Goal: Task Accomplishment & Management: Manage account settings

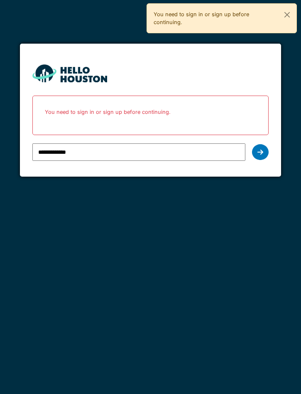
type input "**********"
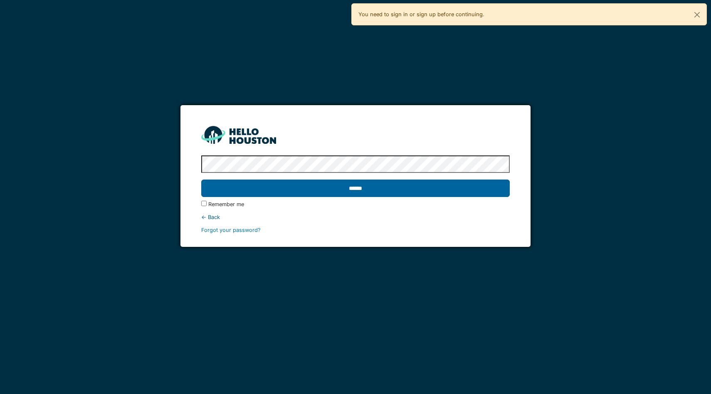
click at [291, 188] on input "******" at bounding box center [355, 188] width 308 height 17
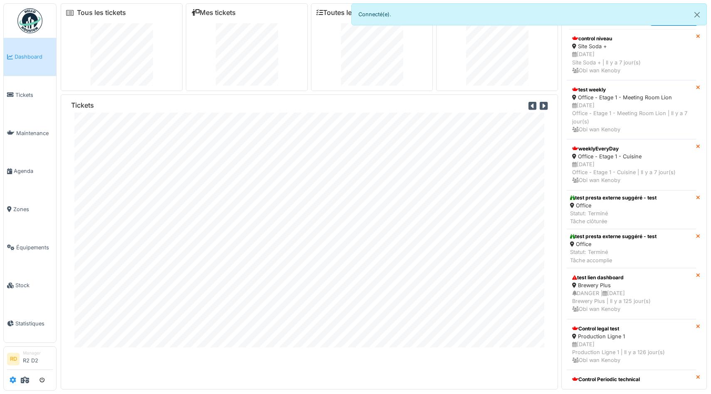
click at [12, 380] on icon at bounding box center [13, 380] width 7 height 7
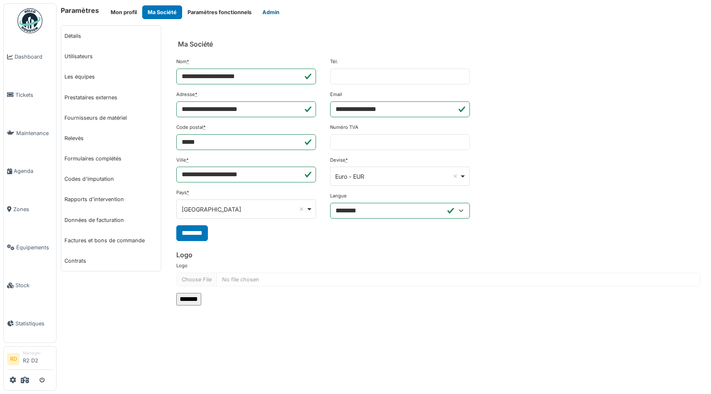
click at [268, 16] on button "Admin" at bounding box center [271, 12] width 28 height 14
click at [27, 382] on icon at bounding box center [25, 380] width 8 height 7
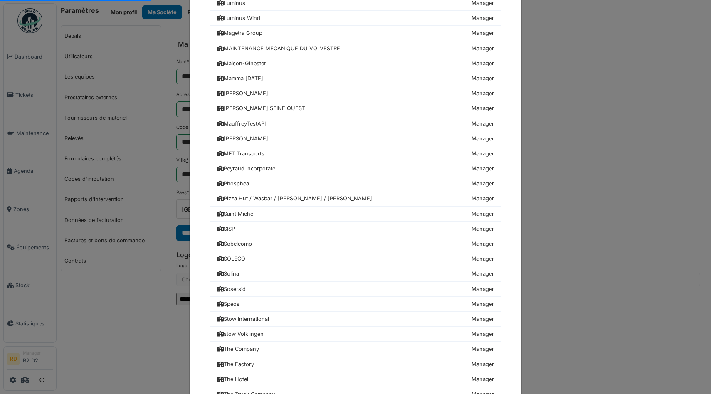
scroll to position [725, 0]
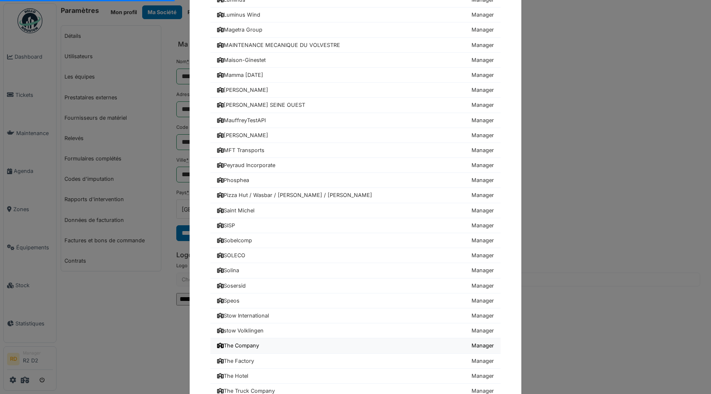
click at [247, 345] on div "The Company" at bounding box center [238, 346] width 42 height 8
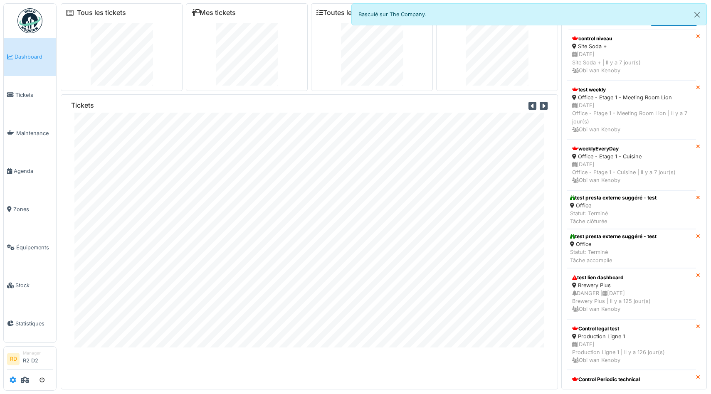
click at [13, 381] on icon at bounding box center [13, 380] width 7 height 7
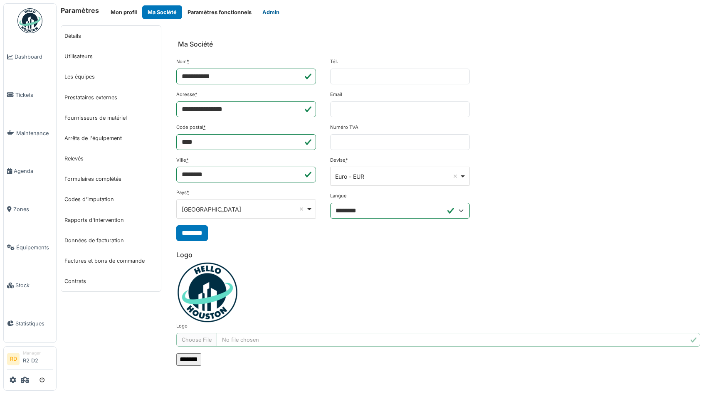
click at [267, 6] on button "Admin" at bounding box center [271, 12] width 28 height 14
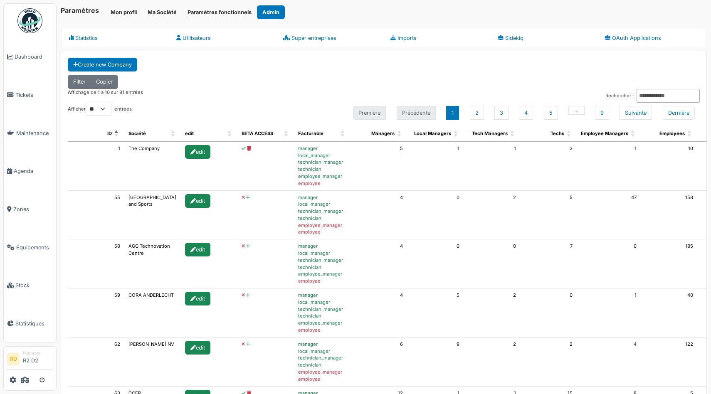
click at [245, 86] on div "Filter Copier" at bounding box center [384, 82] width 632 height 14
click at [645, 97] on input "Rechercher :" at bounding box center [668, 96] width 63 height 14
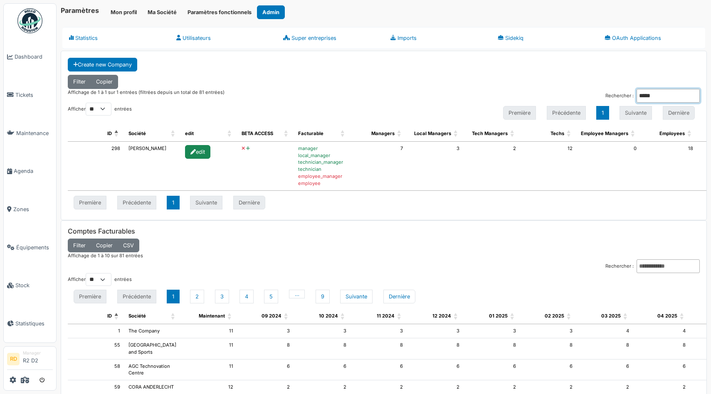
type input "*****"
click at [246, 148] on icon at bounding box center [248, 148] width 4 height 5
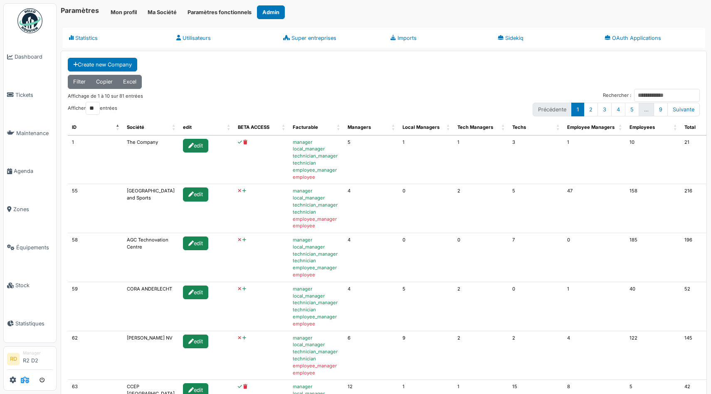
click at [27, 380] on icon at bounding box center [25, 380] width 8 height 7
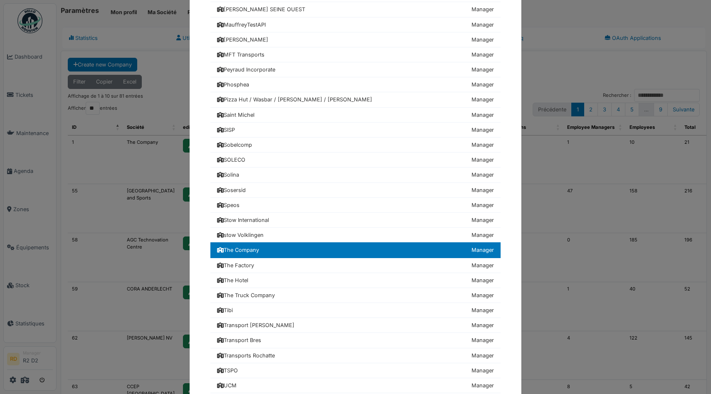
scroll to position [907, 0]
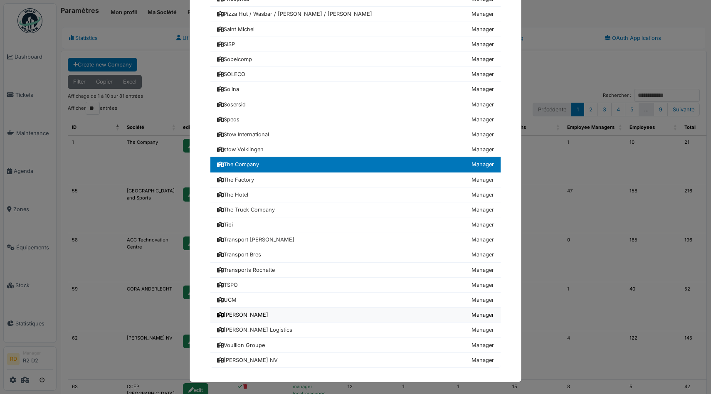
click at [244, 316] on div "VANDEPUTTE" at bounding box center [242, 315] width 51 height 8
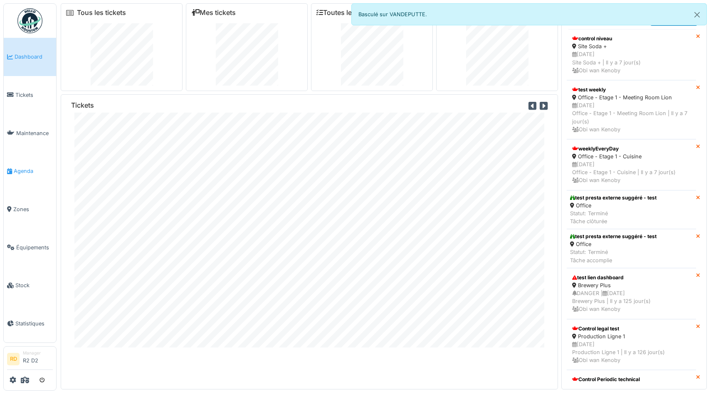
click at [16, 173] on span "Agenda" at bounding box center [33, 171] width 39 height 8
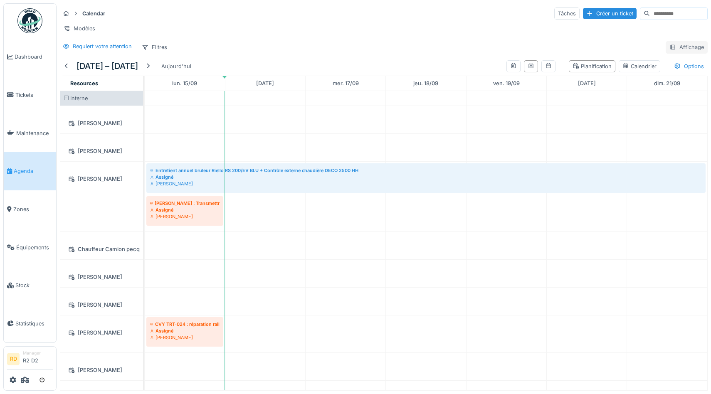
click at [676, 50] on div at bounding box center [672, 47] width 7 height 8
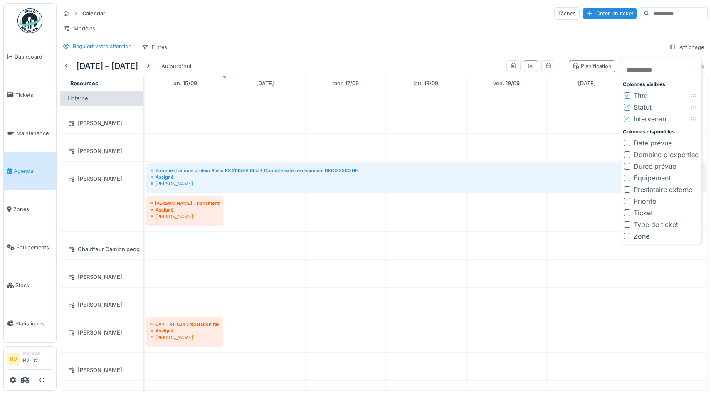
click at [651, 57] on div "Planification Calendrier" at bounding box center [614, 66] width 98 height 19
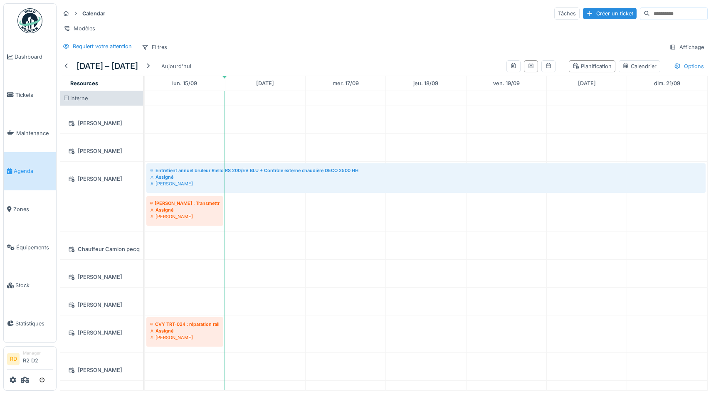
click at [676, 65] on icon at bounding box center [677, 65] width 7 height 5
click at [635, 109] on div "Afficher les tickets récurrents" at bounding box center [656, 110] width 91 height 10
click at [491, 35] on div "Calendar Tâches Créer un ticket Modèles Requiert votre attention Filtres Affich…" at bounding box center [384, 30] width 654 height 54
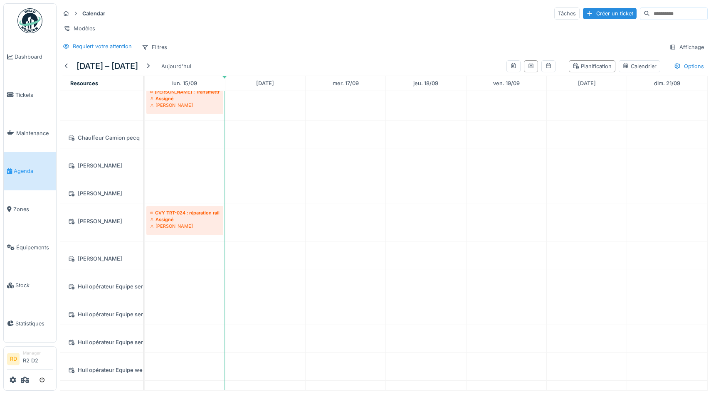
scroll to position [190, 0]
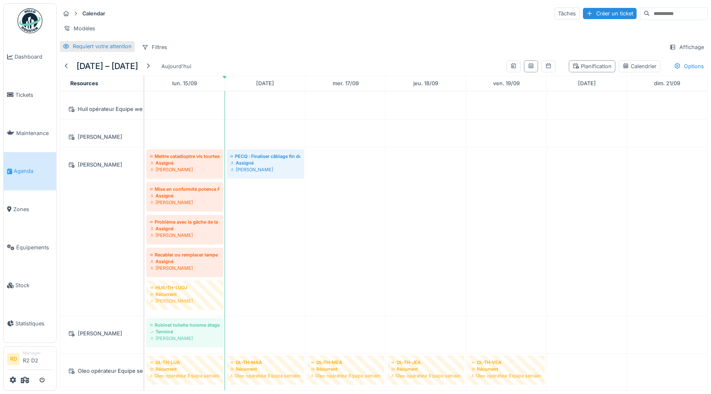
click at [102, 44] on div "Requiert votre attention" at bounding box center [102, 46] width 59 height 8
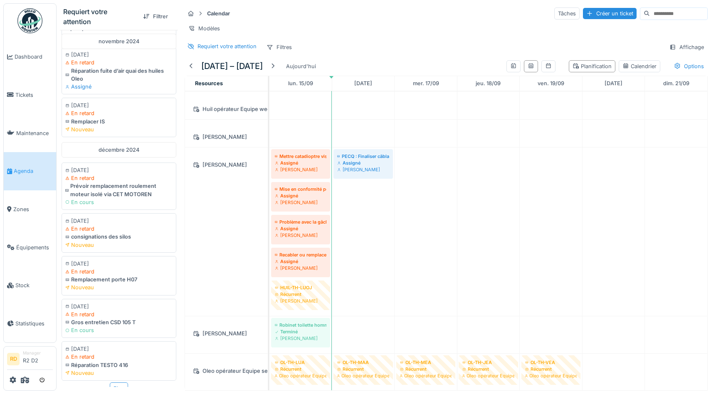
click at [119, 382] on div "Plus" at bounding box center [119, 388] width 18 height 12
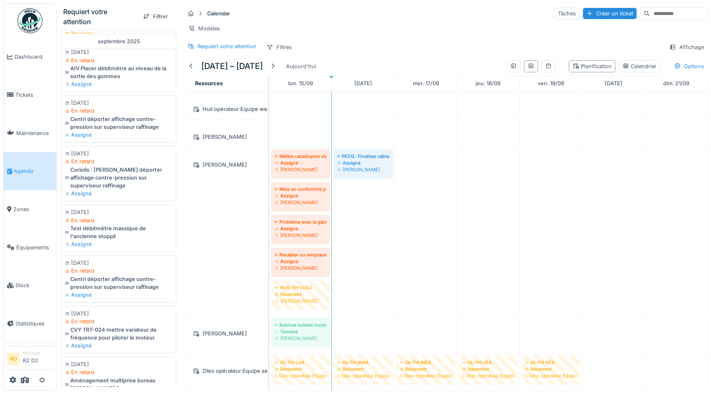
scroll to position [7651, 0]
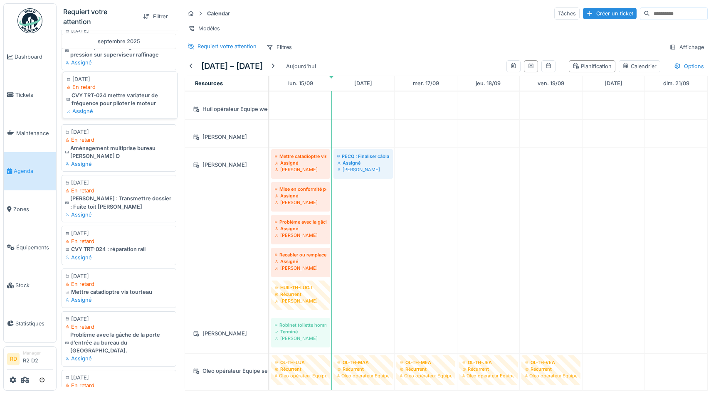
scroll to position [8033, 0]
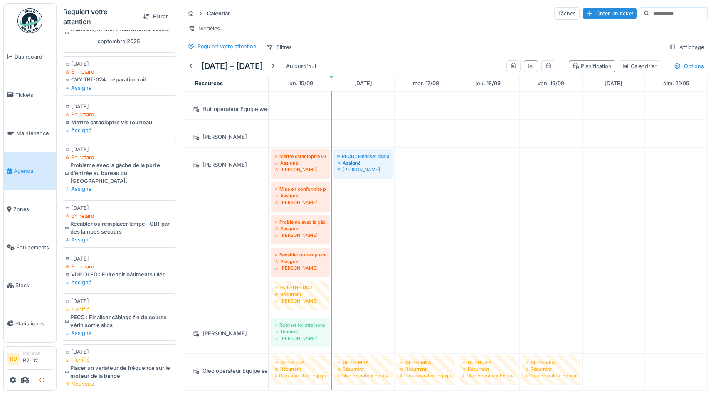
click at [44, 380] on icon "submit" at bounding box center [41, 380] width 5 height 5
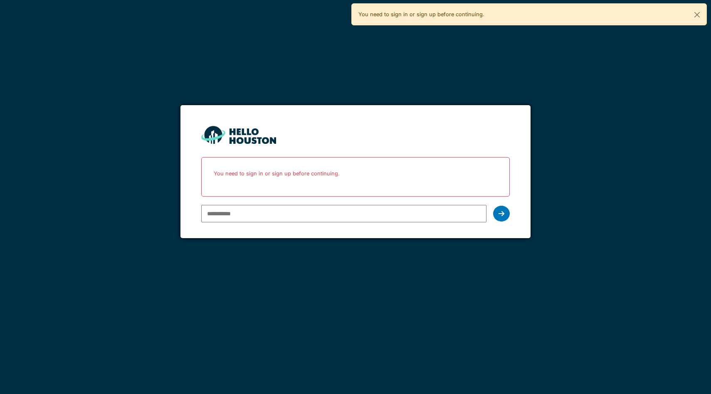
type input "**********"
click at [0, 0] on input "******" at bounding box center [0, 0] width 0 height 0
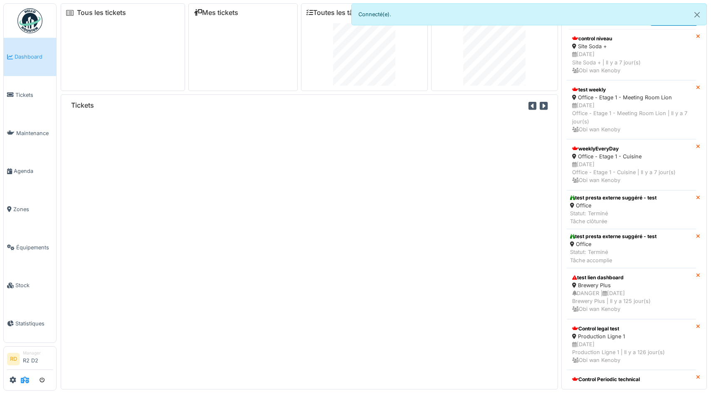
click at [24, 379] on icon at bounding box center [25, 380] width 8 height 7
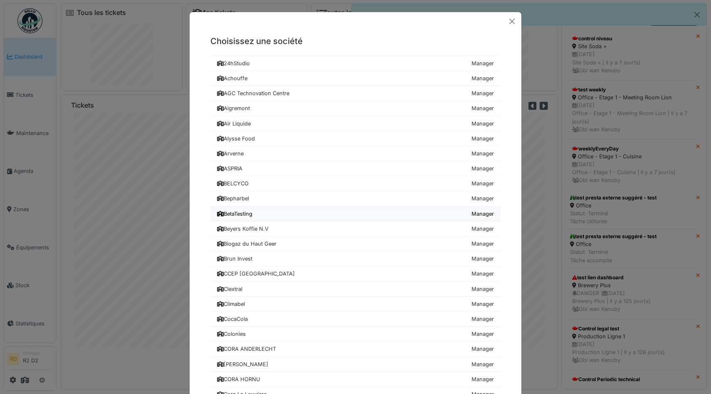
scroll to position [907, 0]
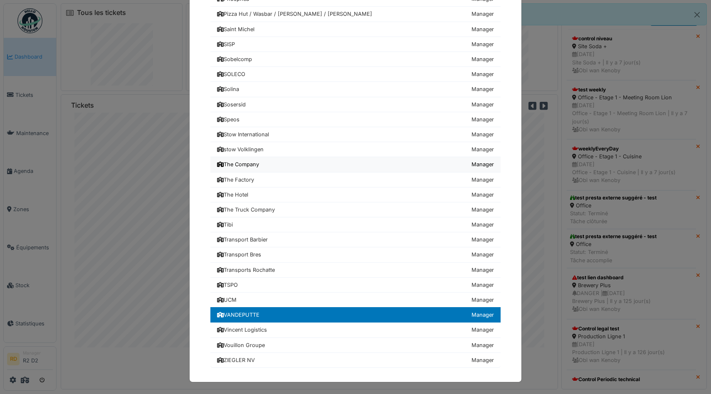
click at [253, 162] on div "The Company" at bounding box center [238, 164] width 42 height 8
